Goal: Communication & Community: Participate in discussion

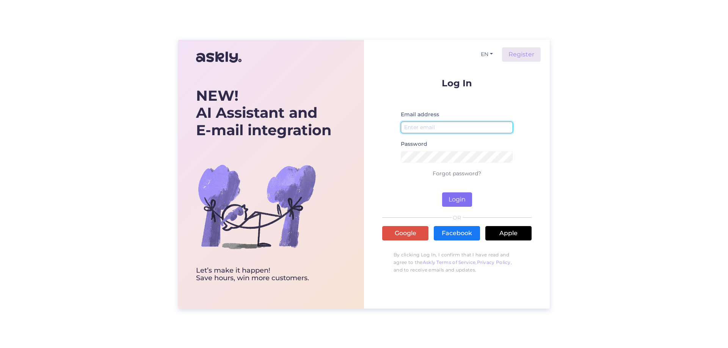
type input "[EMAIL_ADDRESS][DOMAIN_NAME]"
click at [455, 198] on button "Login" at bounding box center [457, 200] width 30 height 14
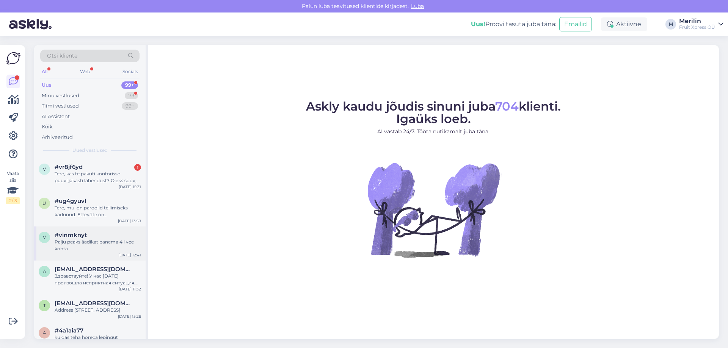
scroll to position [76, 0]
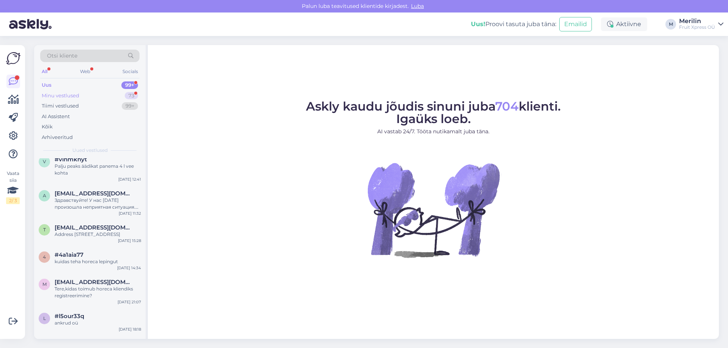
click at [55, 97] on div "Minu vestlused" at bounding box center [61, 96] width 38 height 8
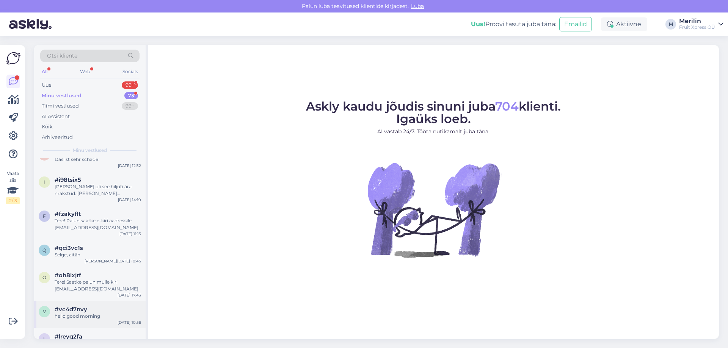
click at [90, 314] on div "hello good morning" at bounding box center [98, 316] width 86 height 7
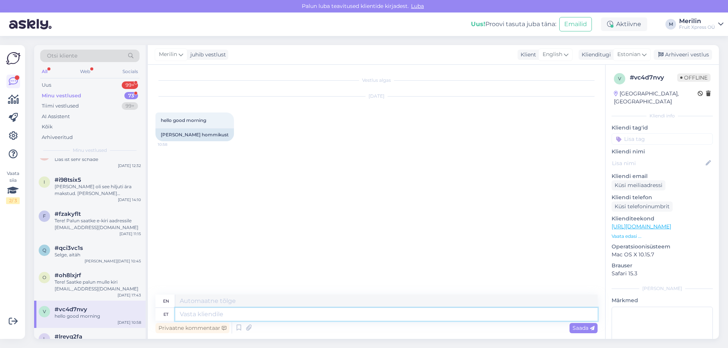
click at [187, 312] on textarea at bounding box center [386, 314] width 422 height 13
type textarea "kredi"
type textarea "credit"
type textarea "krediteerin"
type textarea "I credit"
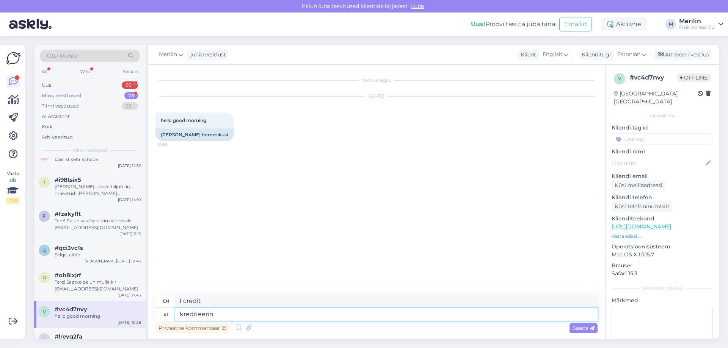
type textarea "krediteerin"
